Goal: Information Seeking & Learning: Learn about a topic

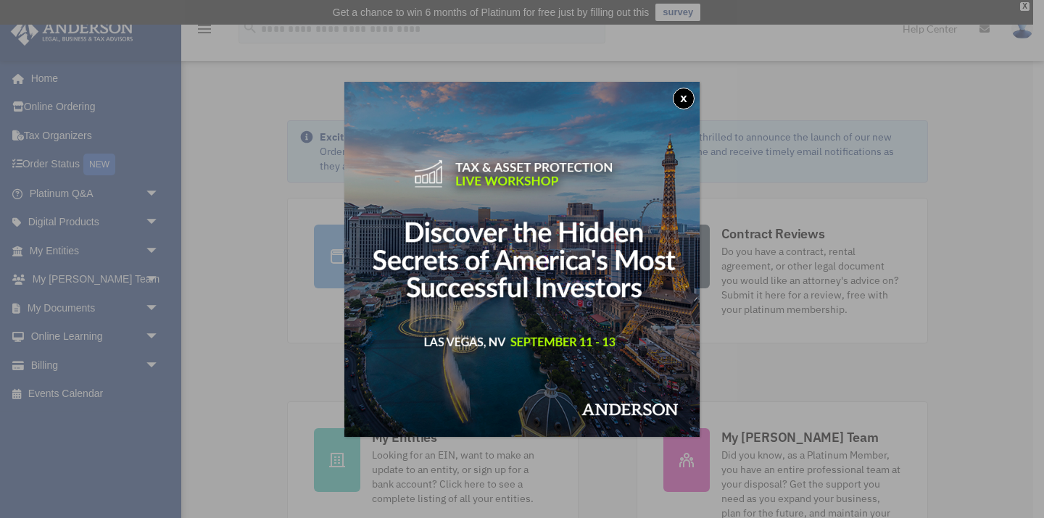
click at [679, 100] on button "x" at bounding box center [684, 99] width 22 height 22
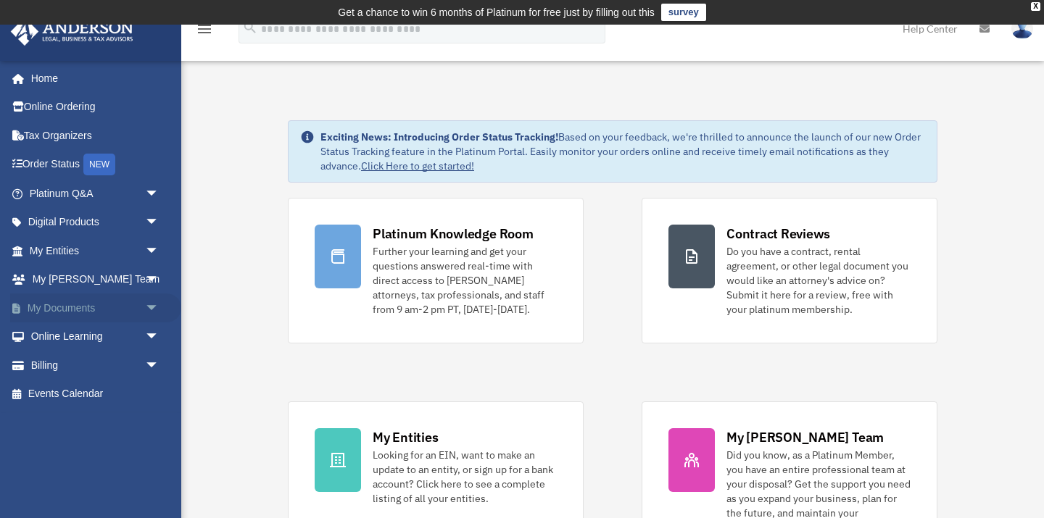
click at [57, 307] on link "My Documents arrow_drop_down" at bounding box center [95, 308] width 171 height 29
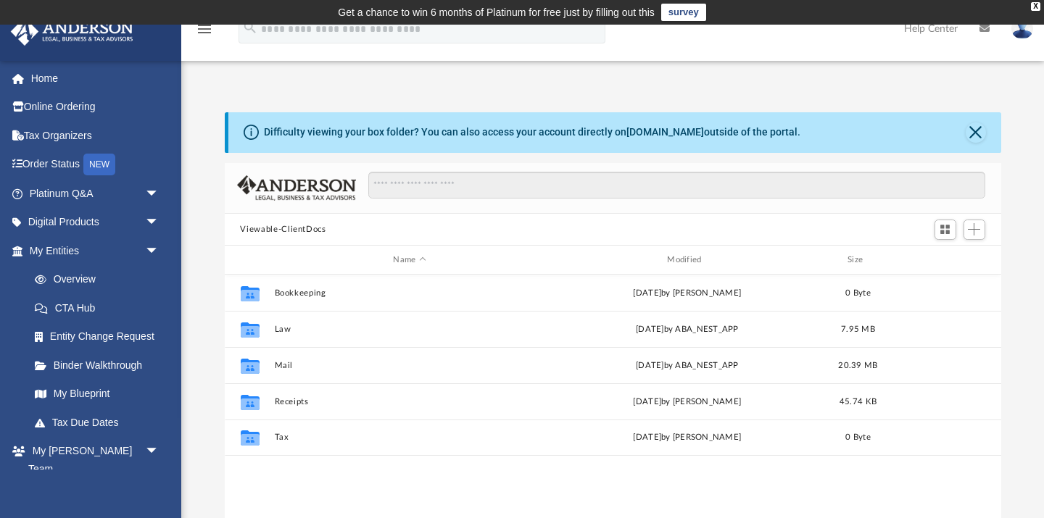
scroll to position [1, 1]
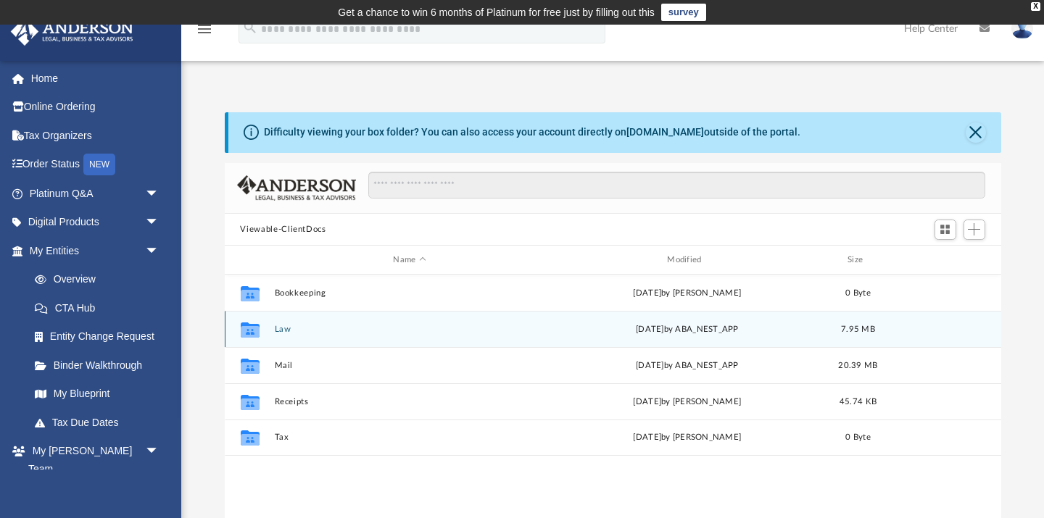
click at [282, 333] on button "Law" at bounding box center [409, 329] width 271 height 9
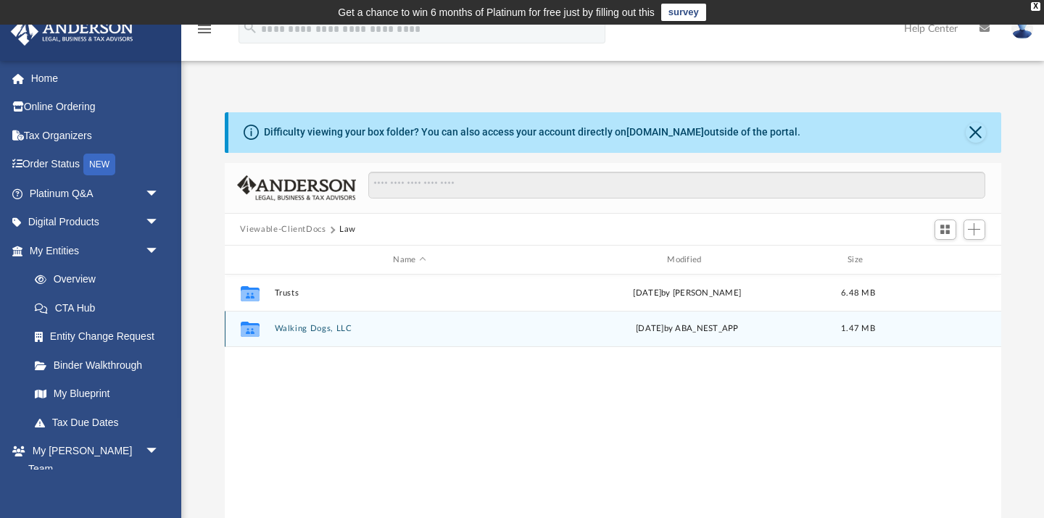
click at [282, 333] on button "Walking Dogs, LLC" at bounding box center [409, 329] width 271 height 9
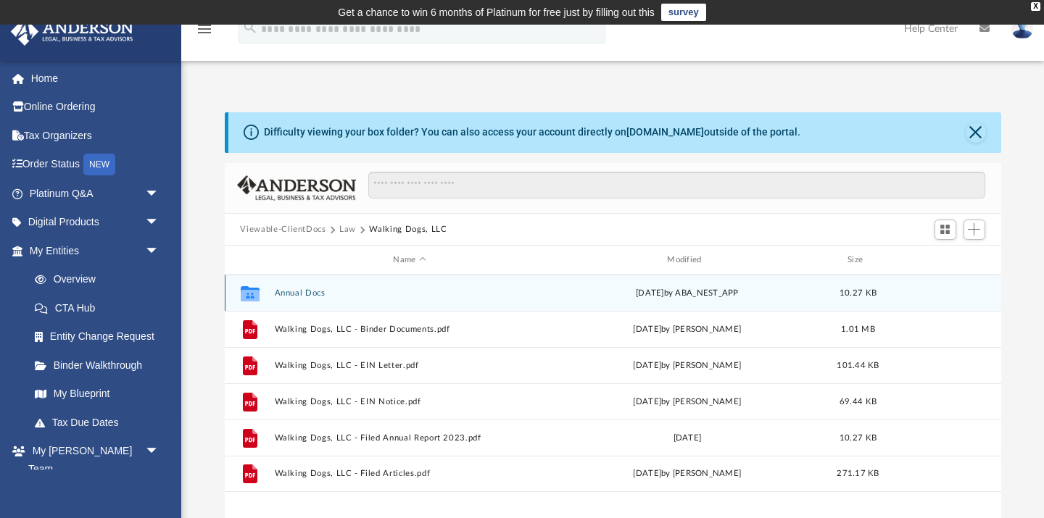
click at [300, 284] on div "Collaborated Folder Annual Docs Tue Aug 5 2025 by ABA_NEST_APP 10.27 KB" at bounding box center [613, 293] width 776 height 36
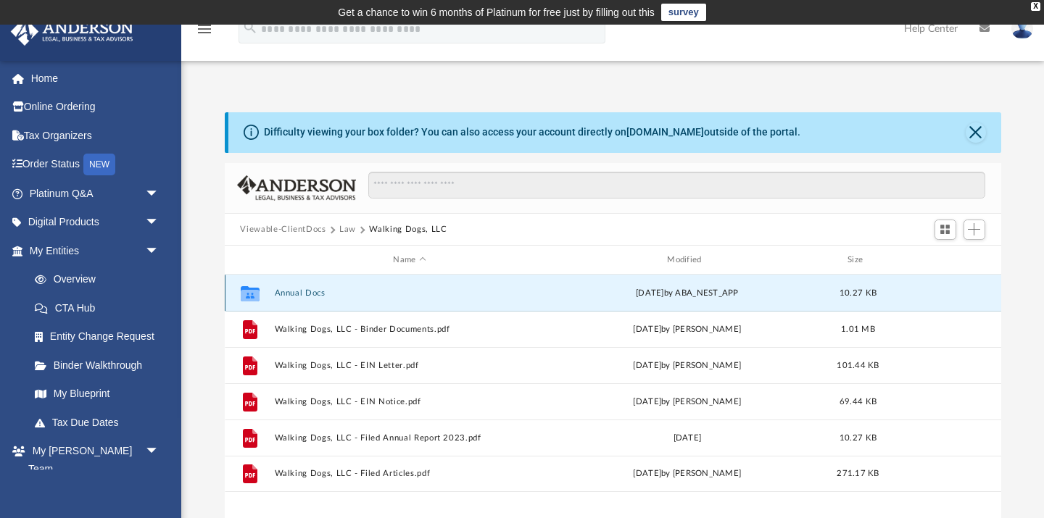
click at [299, 298] on div "Collaborated Folder Annual Docs Tue Aug 5 2025 by ABA_NEST_APP 10.27 KB" at bounding box center [613, 293] width 776 height 36
click at [307, 288] on button "Annual Docs" at bounding box center [409, 292] width 271 height 9
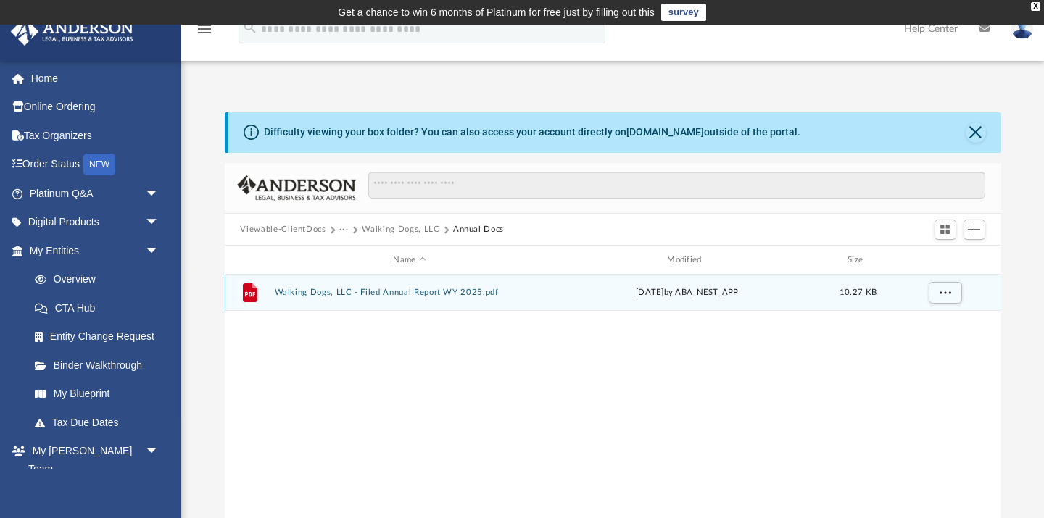
click at [307, 288] on button "Walking Dogs, LLC - Filed Annual Report WY 2025.pdf" at bounding box center [409, 292] width 271 height 9
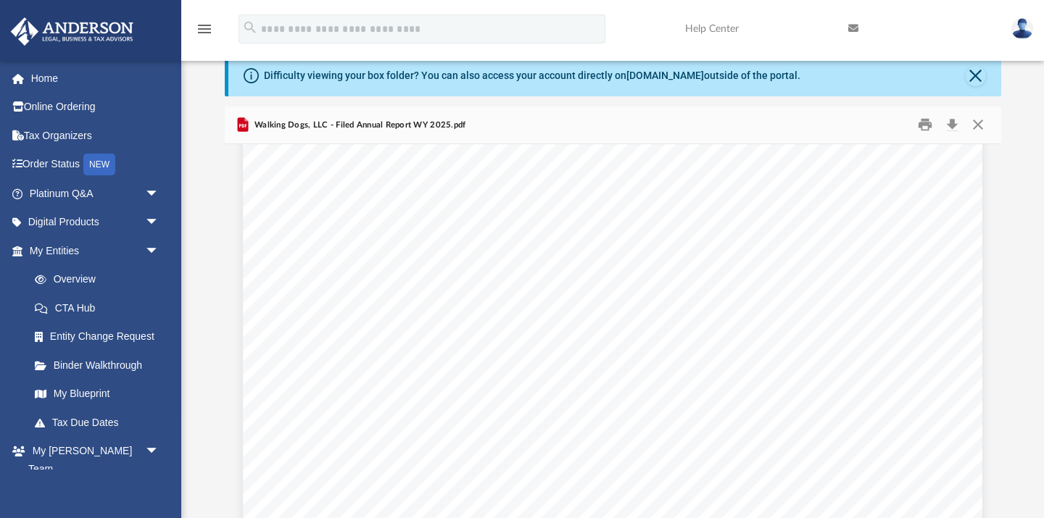
scroll to position [178, 0]
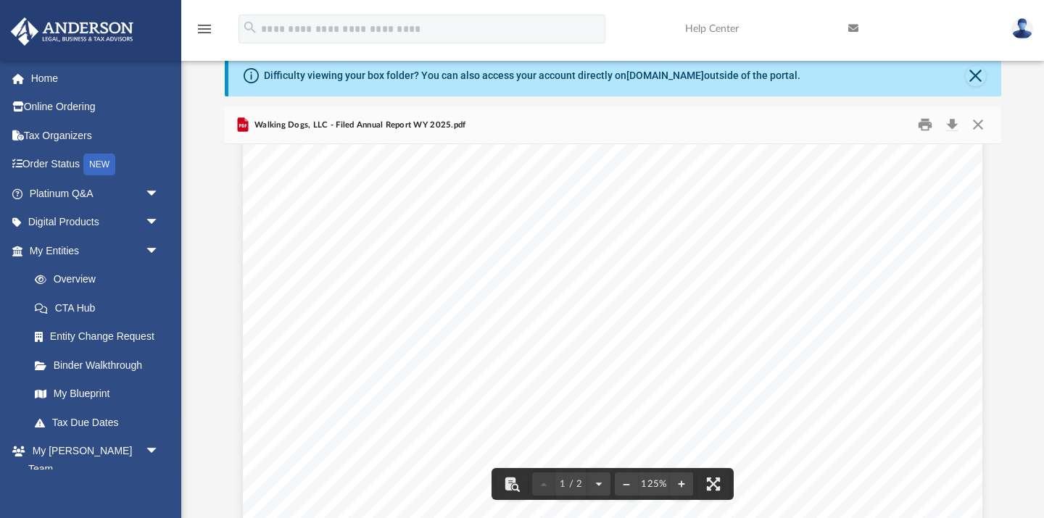
click at [660, 199] on span "1716 Capitol Ave Suite 100" at bounding box center [690, 192] width 120 height 12
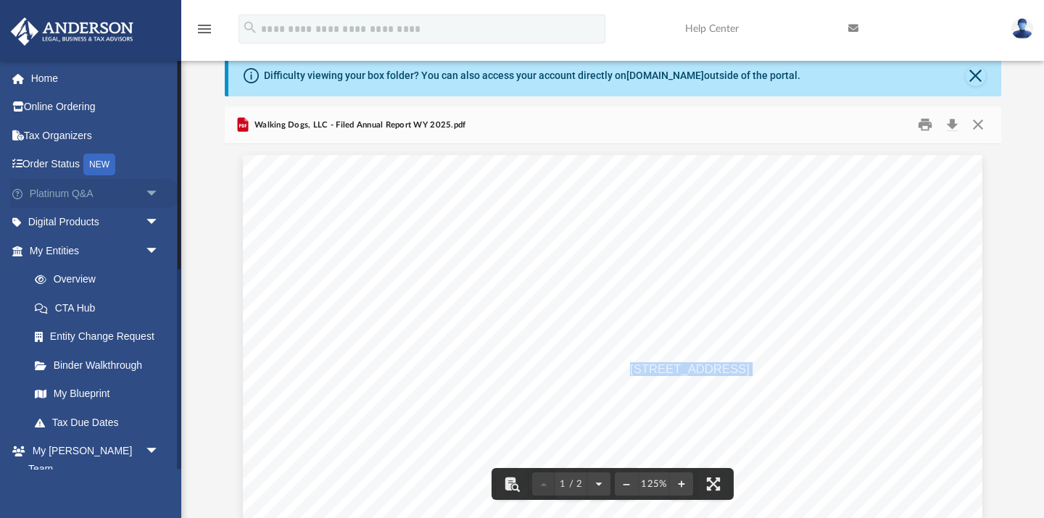
scroll to position [0, 0]
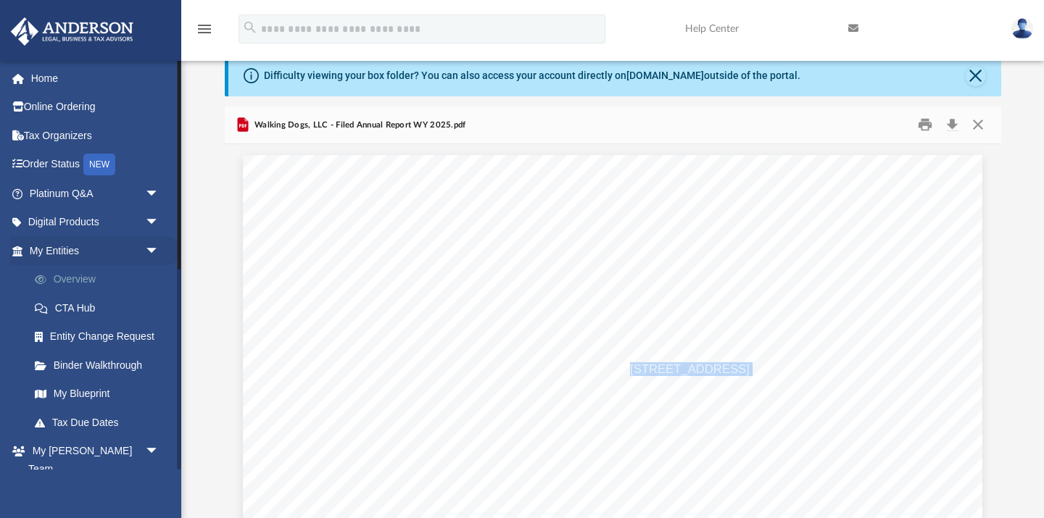
click at [58, 265] on link "Overview" at bounding box center [100, 279] width 161 height 29
click at [66, 250] on link "My Entities arrow_drop_down" at bounding box center [95, 250] width 171 height 29
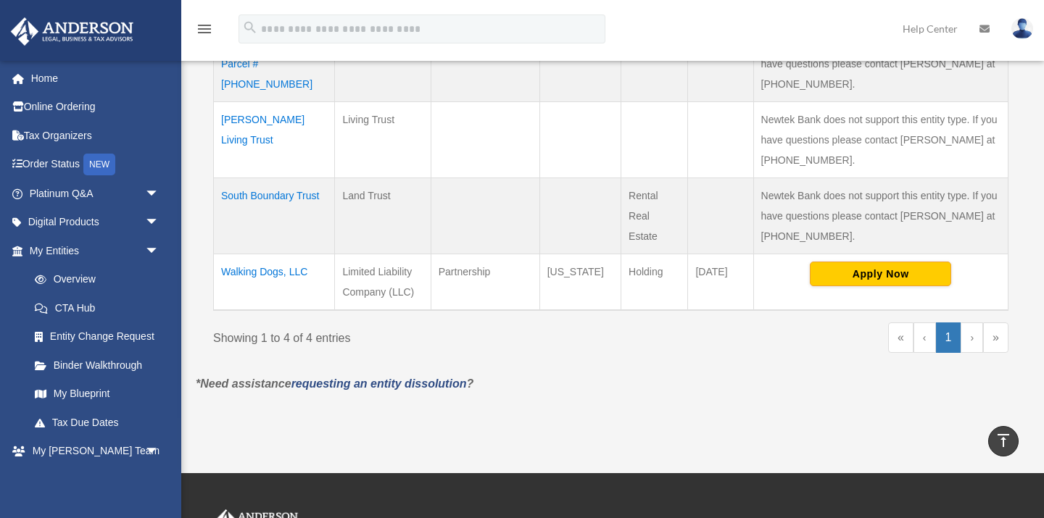
scroll to position [446, 0]
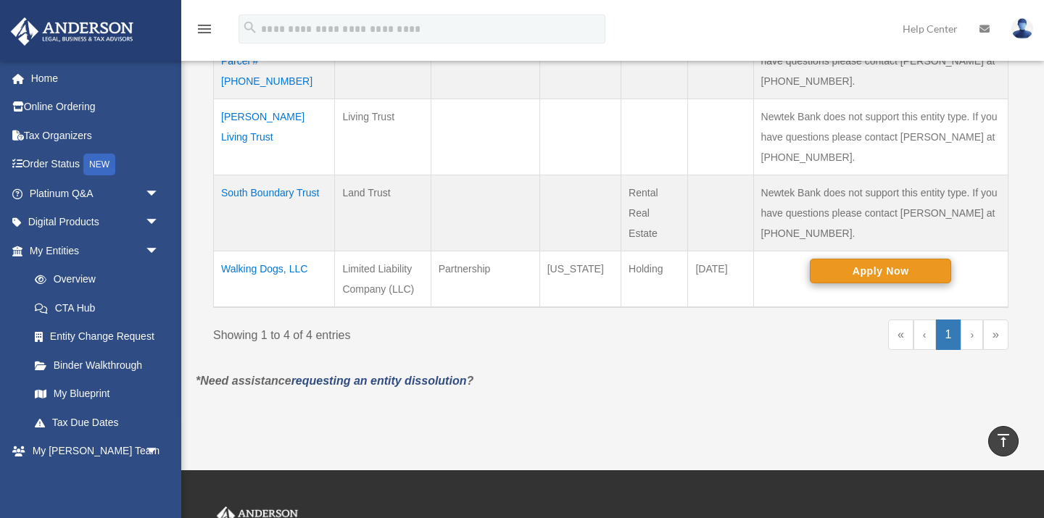
click at [873, 271] on button "Apply Now" at bounding box center [879, 271] width 141 height 25
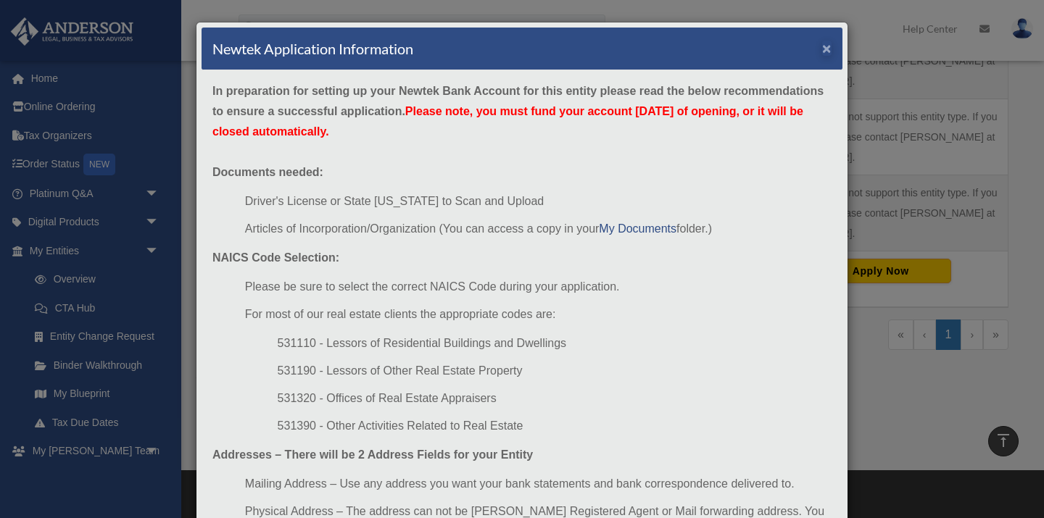
click at [827, 54] on button "×" at bounding box center [826, 48] width 9 height 15
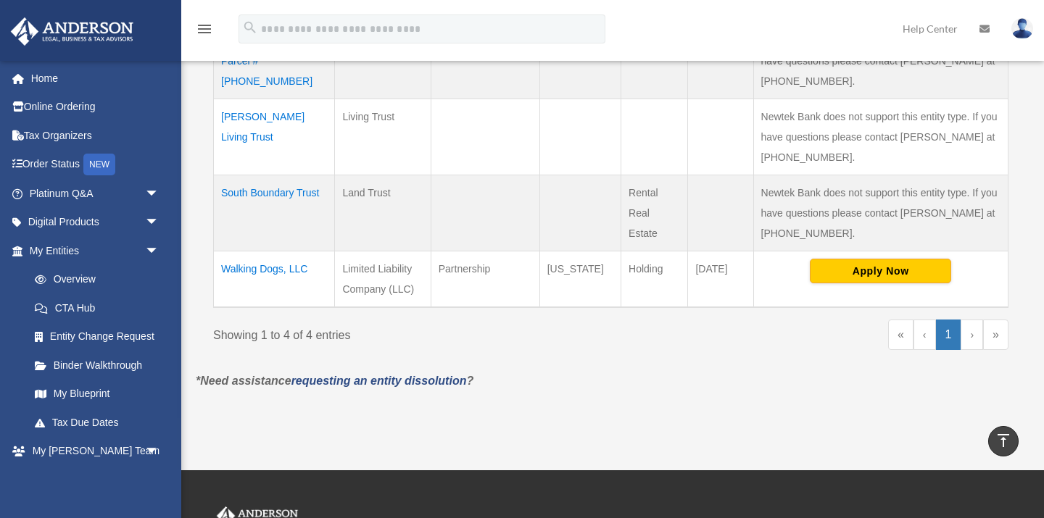
click at [304, 272] on td "Walking Dogs, LLC" at bounding box center [274, 279] width 121 height 57
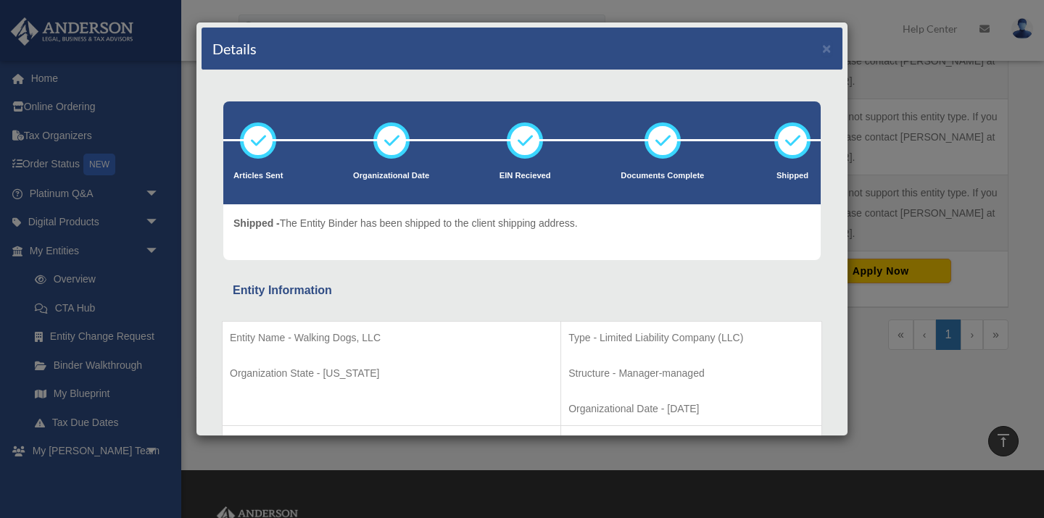
scroll to position [0, 0]
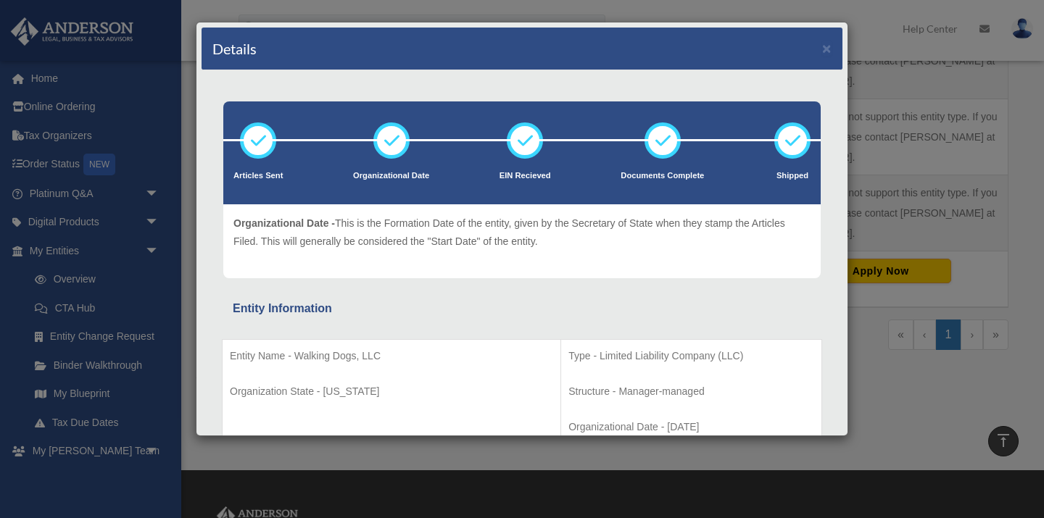
click at [96, 140] on div "Details × Articles Sent Organizational Date" at bounding box center [522, 259] width 1044 height 518
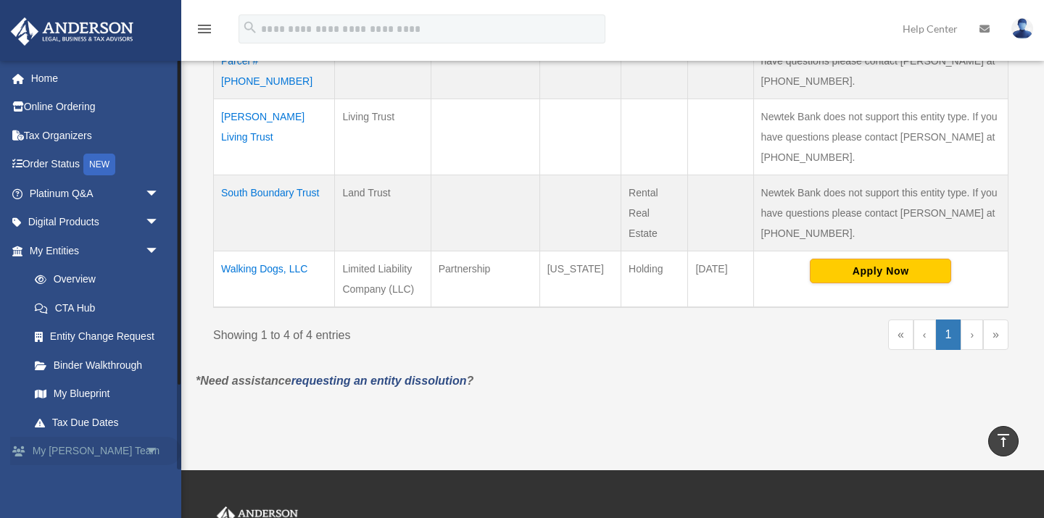
click at [145, 446] on span "arrow_drop_down" at bounding box center [159, 452] width 29 height 30
click at [81, 448] on link "My Anderson Team arrow_drop_up" at bounding box center [95, 451] width 171 height 29
click at [149, 444] on span "arrow_drop_up" at bounding box center [159, 452] width 29 height 30
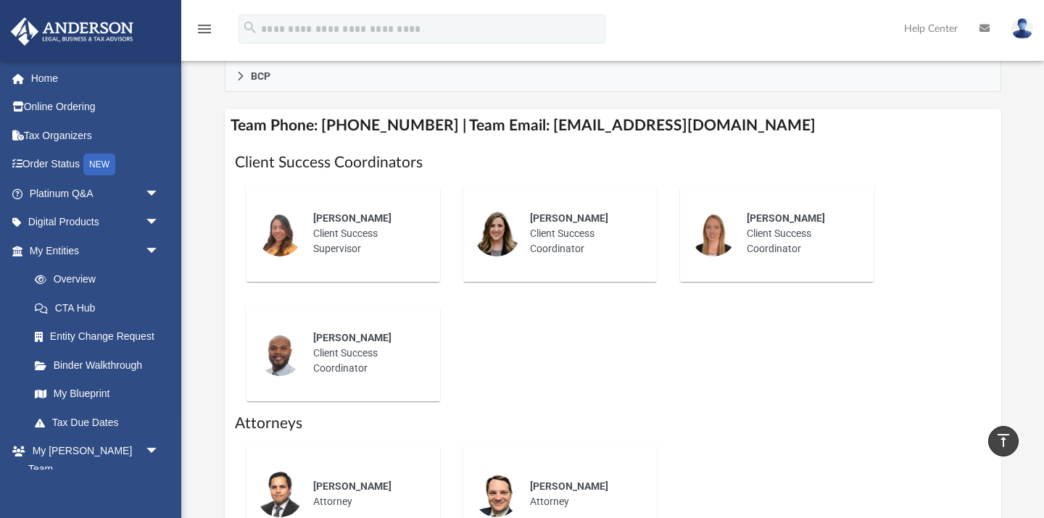
scroll to position [546, 0]
